Goal: Task Accomplishment & Management: Use online tool/utility

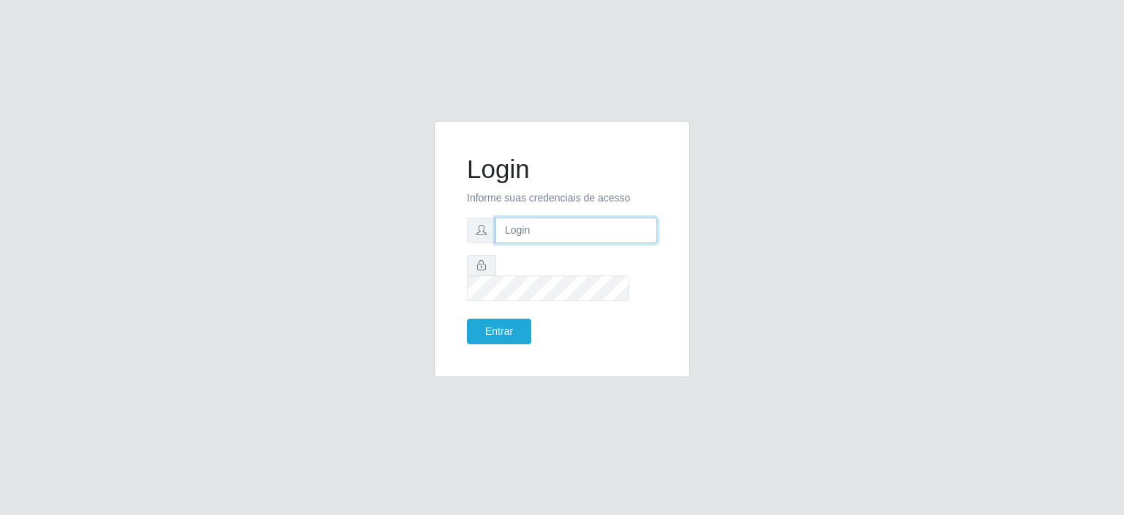
type input "[EMAIL_ADDRESS][DOMAIN_NAME]"
click at [488, 321] on button "Entrar" at bounding box center [499, 331] width 64 height 26
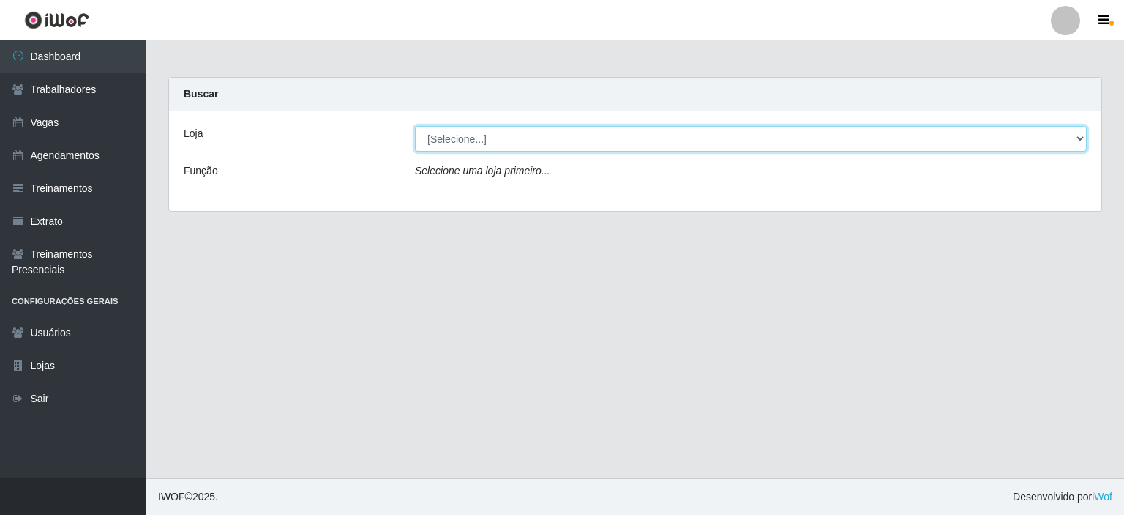
click at [509, 143] on select "[Selecione...] Preço Bom Supermercado" at bounding box center [751, 139] width 672 height 26
select select "387"
click at [415, 126] on select "[Selecione...] Preço Bom Supermercado" at bounding box center [751, 139] width 672 height 26
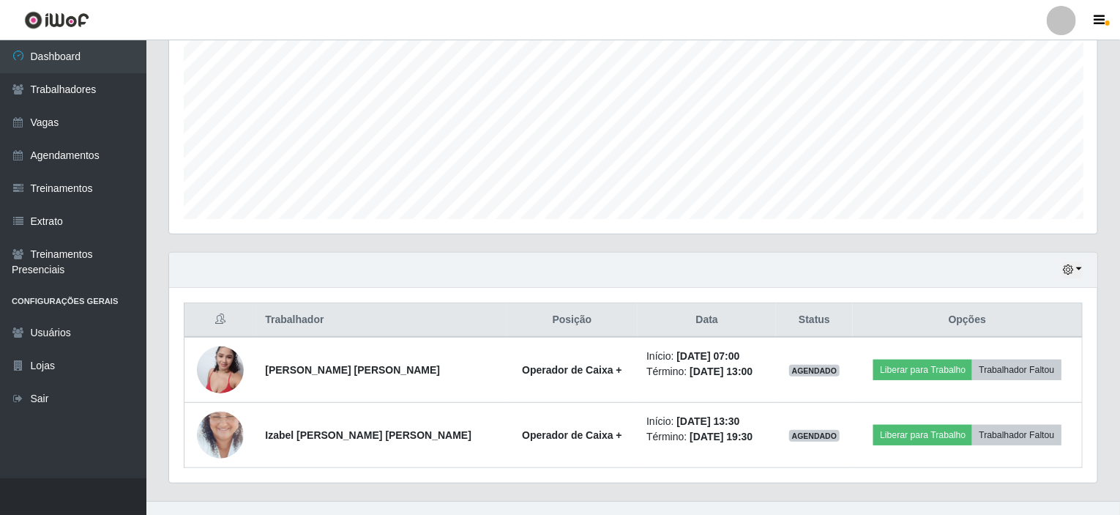
scroll to position [324, 0]
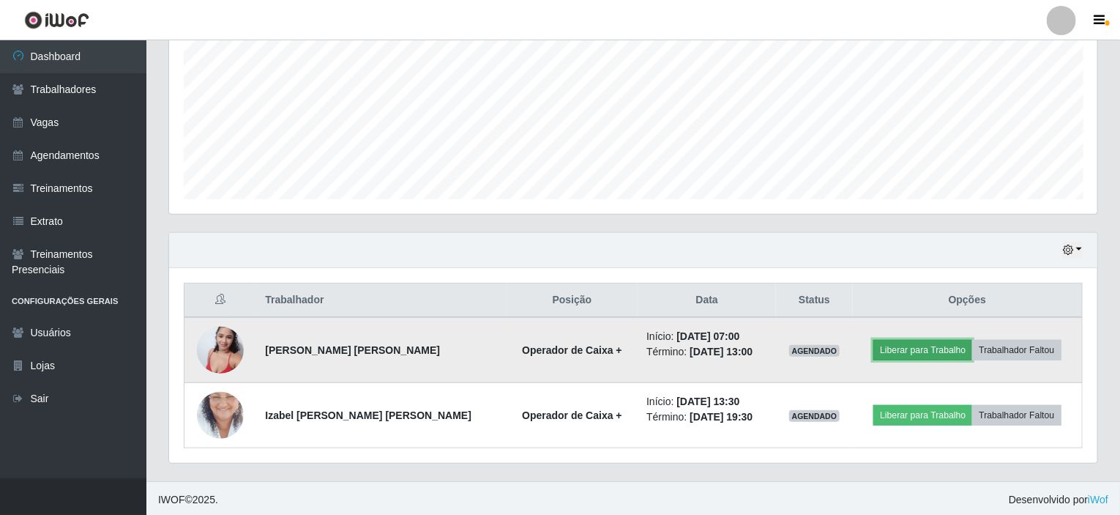
click at [922, 350] on button "Liberar para Trabalho" at bounding box center [922, 350] width 99 height 20
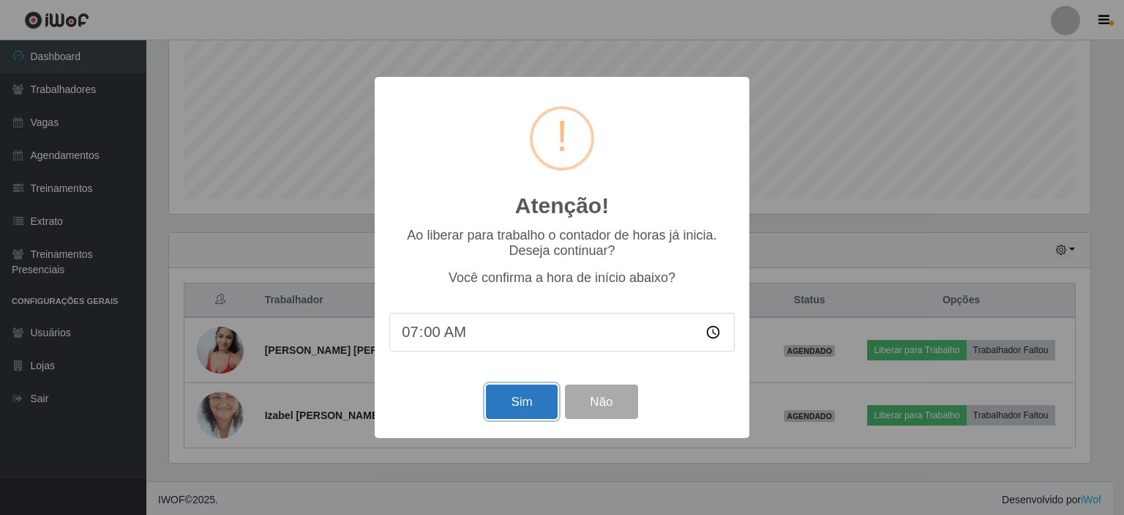
click at [519, 405] on button "Sim" at bounding box center [521, 401] width 71 height 34
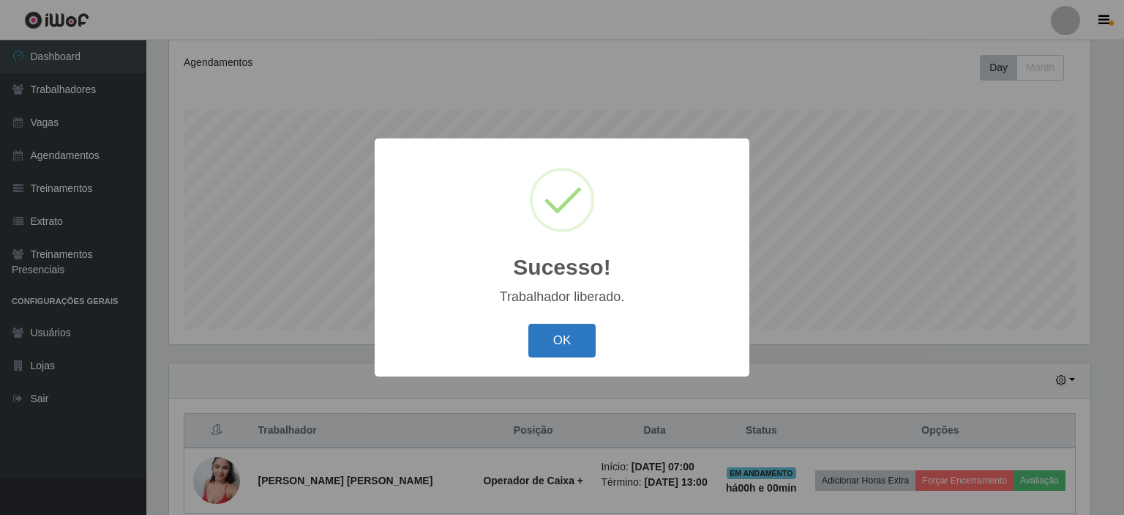
click at [562, 338] on button "OK" at bounding box center [563, 341] width 68 height 34
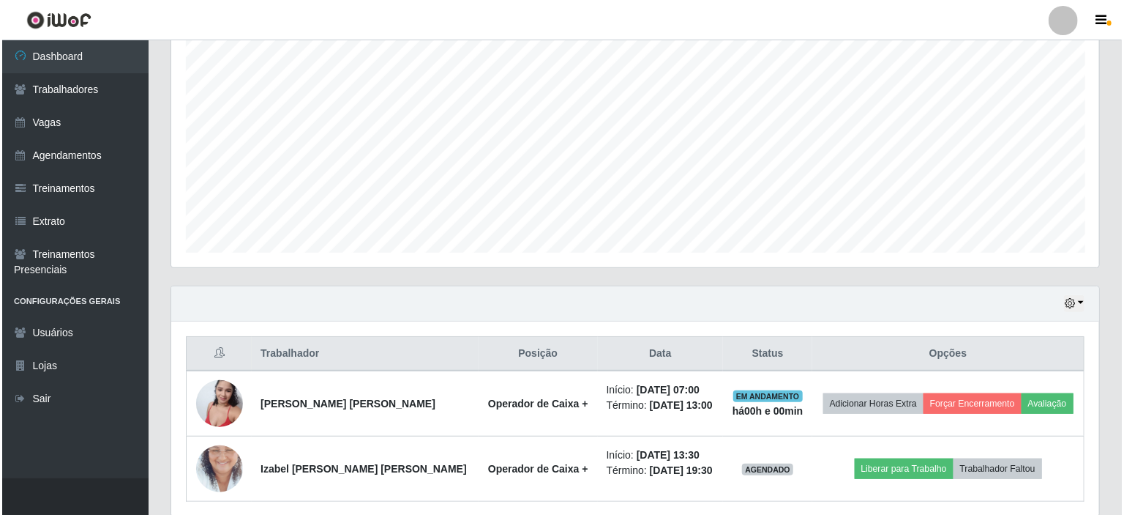
scroll to position [324, 0]
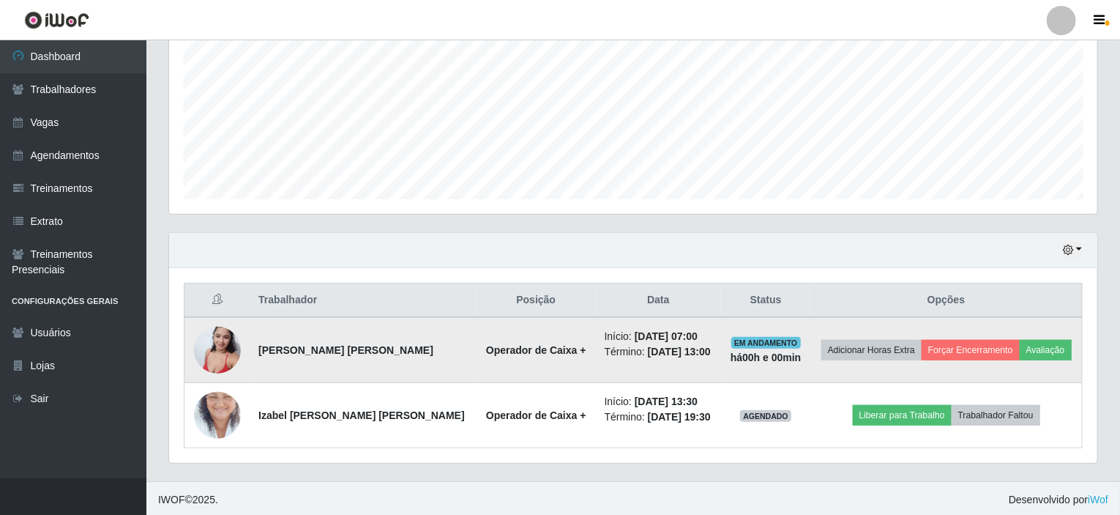
click at [221, 343] on img at bounding box center [217, 349] width 47 height 62
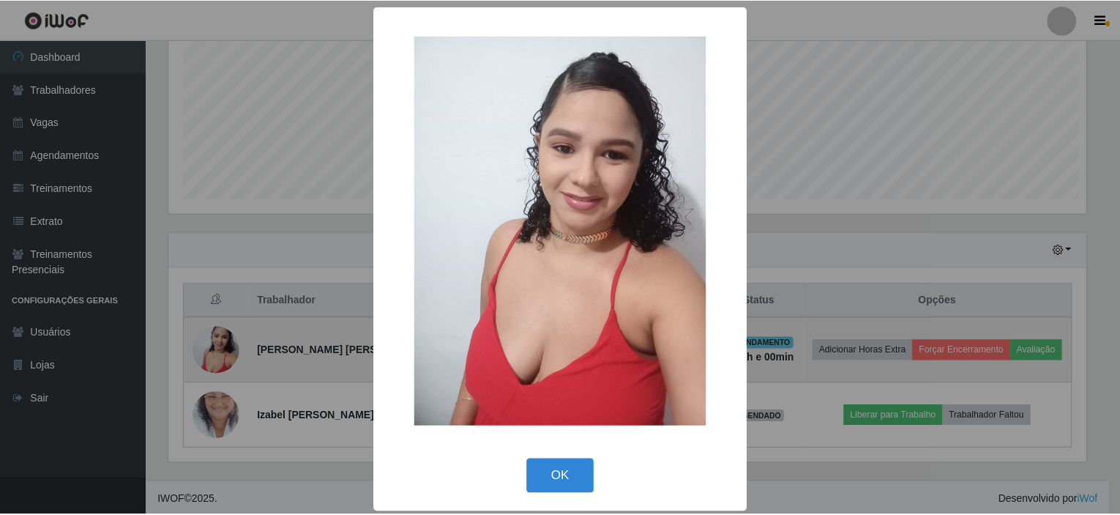
scroll to position [304, 922]
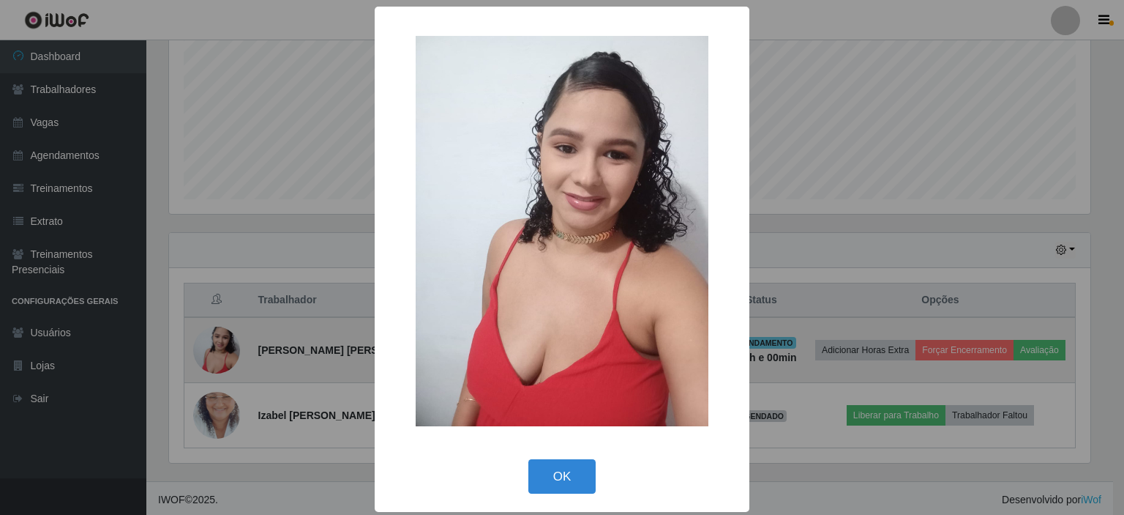
click at [221, 343] on div "× OK Cancel" at bounding box center [562, 257] width 1124 height 515
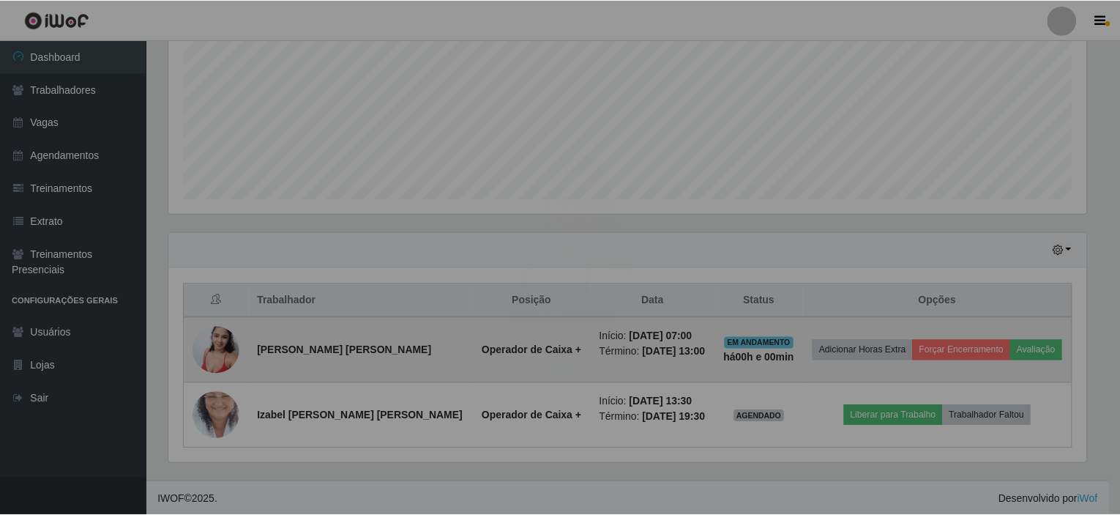
scroll to position [304, 928]
